Goal: Browse casually

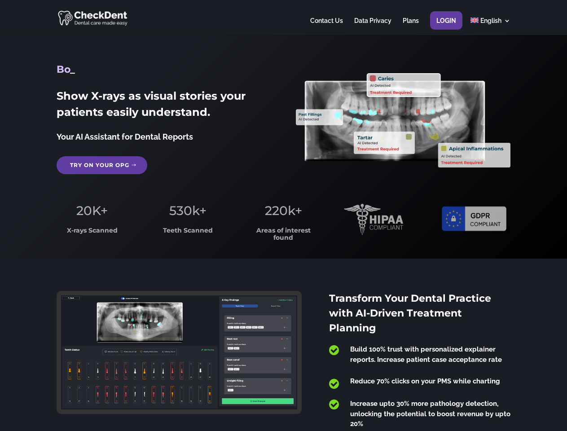
click at [283, 215] on span "220k+" at bounding box center [283, 210] width 37 height 15
click at [283, 18] on div at bounding box center [283, 17] width 453 height 35
click at [283, 215] on span "220k+" at bounding box center [283, 210] width 37 height 15
